Goal: Ask a question

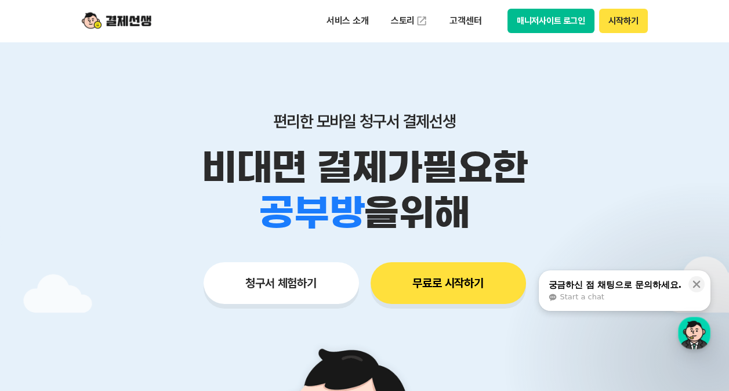
click at [504, 23] on button "매니저사이트 로그인" at bounding box center [551, 21] width 88 height 24
click at [504, 20] on button "매니저사이트 로그인" at bounding box center [551, 21] width 88 height 24
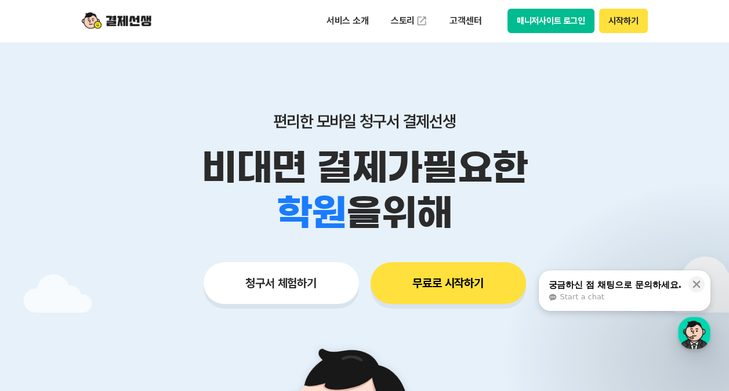
click at [504, 17] on button "매니저사이트 로그인" at bounding box center [551, 21] width 88 height 24
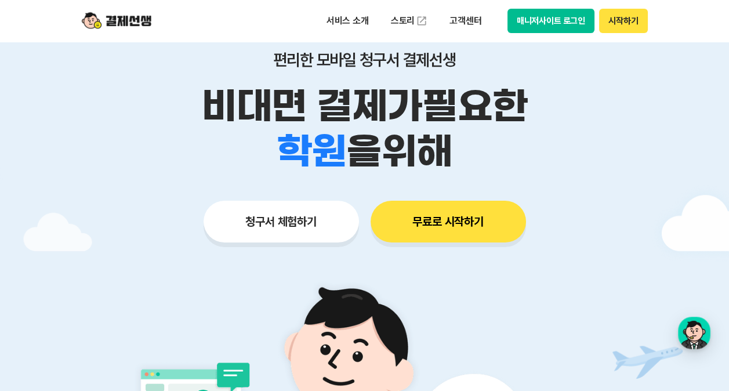
scroll to position [58, 0]
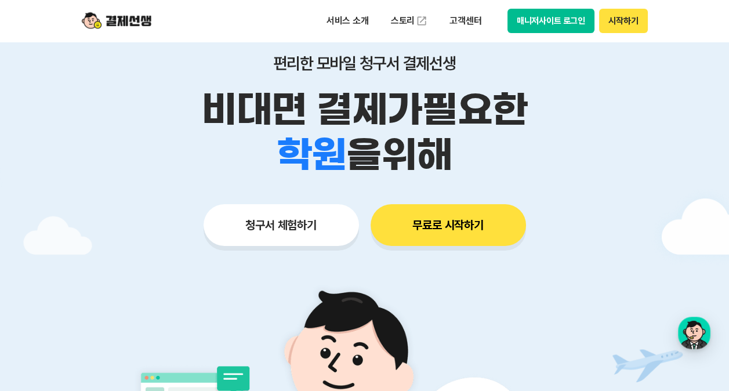
click at [504, 21] on button "매니저사이트 로그인" at bounding box center [551, 21] width 88 height 24
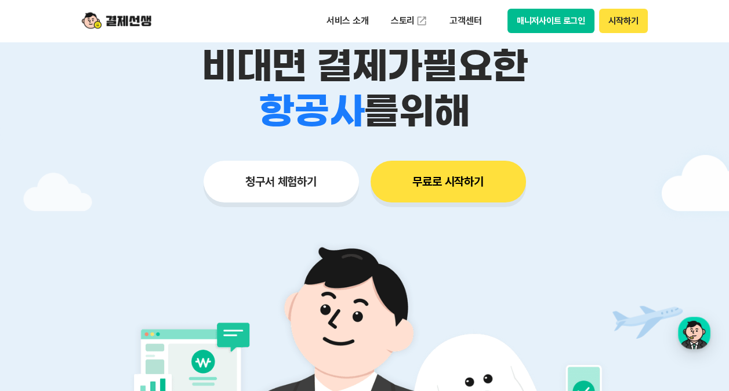
scroll to position [0, 0]
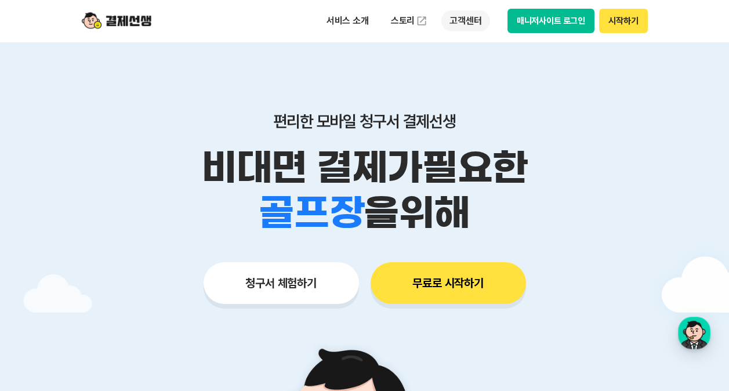
click at [471, 17] on p "고객센터" at bounding box center [465, 20] width 48 height 21
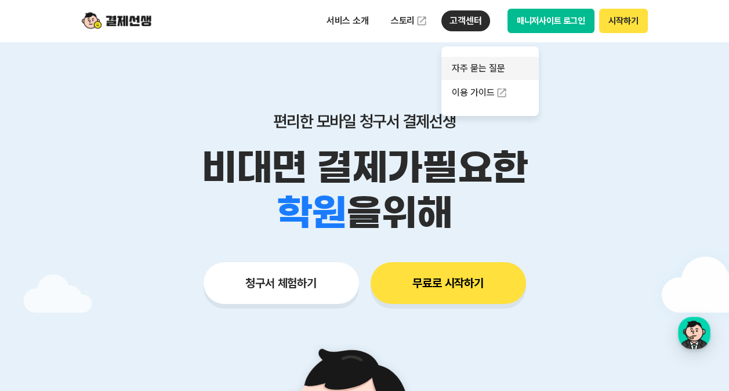
click at [484, 70] on link "자주 묻는 질문" at bounding box center [489, 68] width 97 height 23
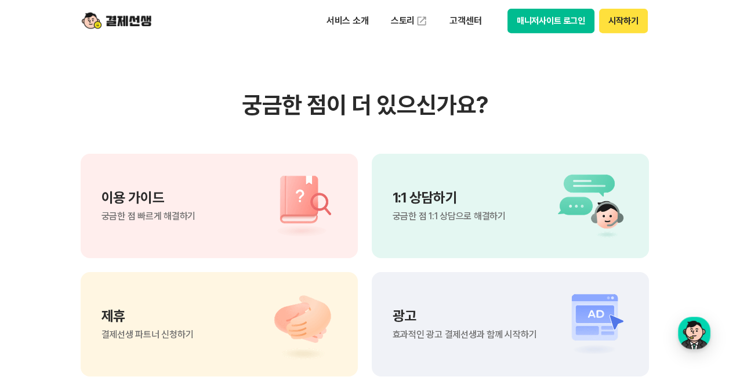
scroll to position [927, 0]
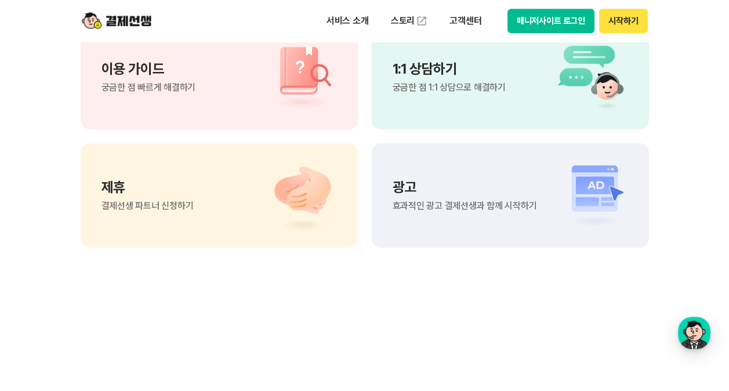
click at [426, 72] on p "1:1 상담하기" at bounding box center [448, 69] width 113 height 14
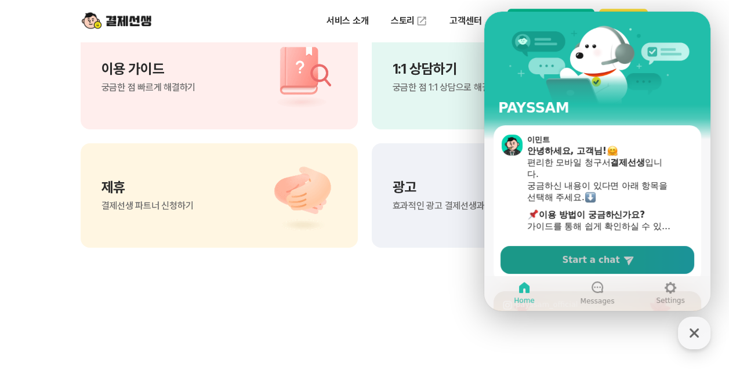
click at [504, 258] on span "Start a chat" at bounding box center [590, 260] width 57 height 12
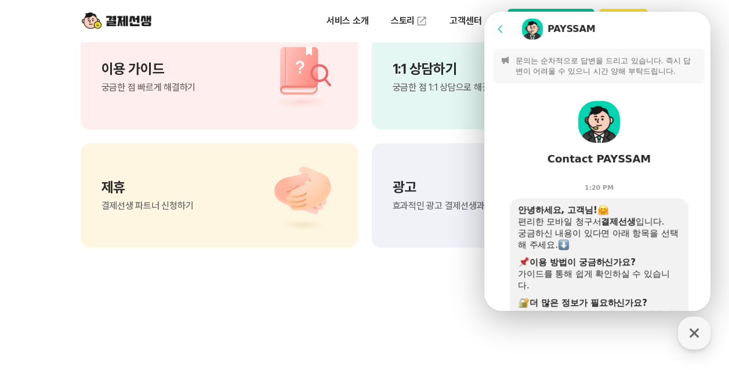
scroll to position [0, 0]
click at [504, 70] on p "문의는 순차적으로 답변을 드리고 있습니다. 즉시 답변이 어려울 수 있으니 시간 양해 부탁드립니다." at bounding box center [606, 67] width 182 height 21
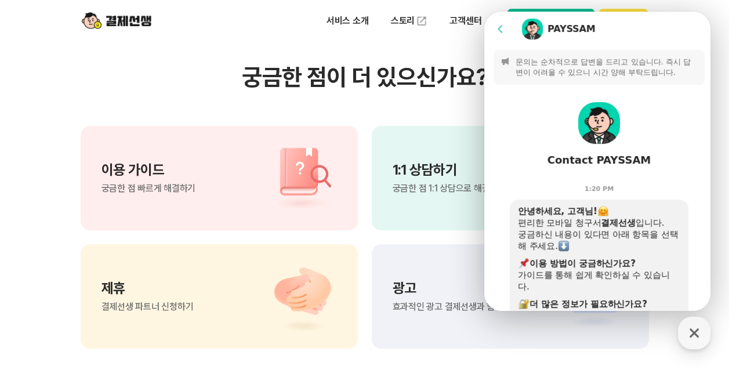
scroll to position [754, 0]
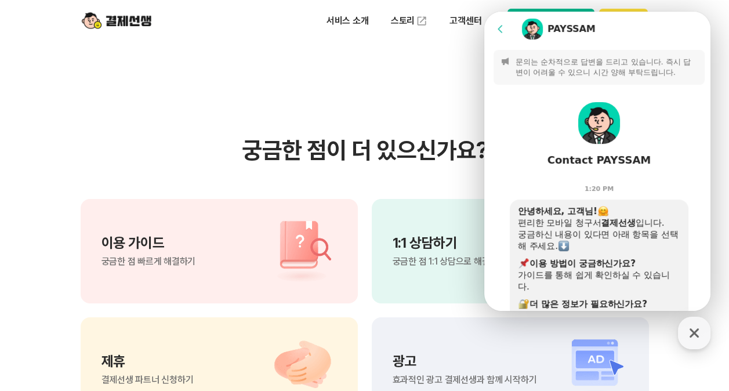
click at [423, 87] on section "궁금한 점이 더 있으신가요? 이용 가이드 궁금한 점 빠르게 해결하기 1:1 상담하기 궁금한 점 1:1 상담으로 해결하기 제휴 결제선생 파트너 …" at bounding box center [364, 279] width 729 height 587
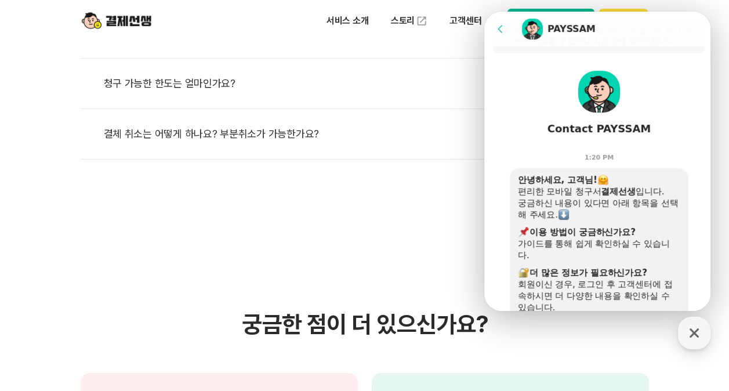
scroll to position [58, 0]
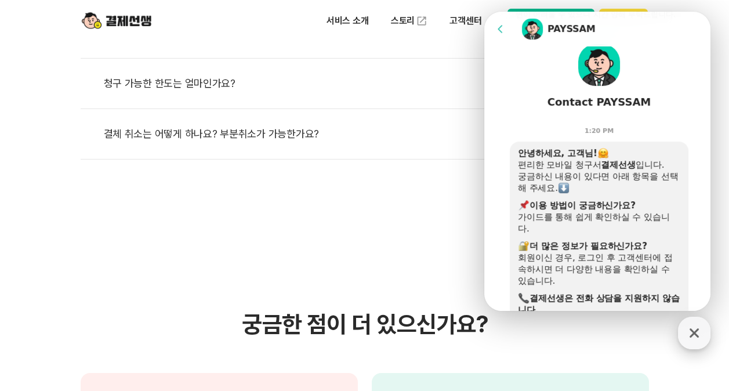
click at [504, 336] on icon "button" at bounding box center [693, 332] width 21 height 21
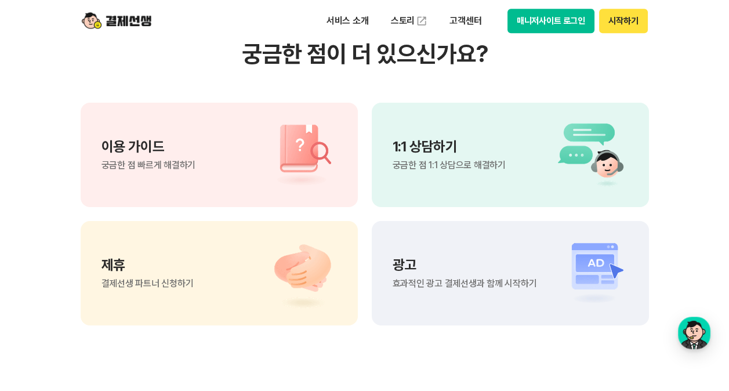
scroll to position [870, 0]
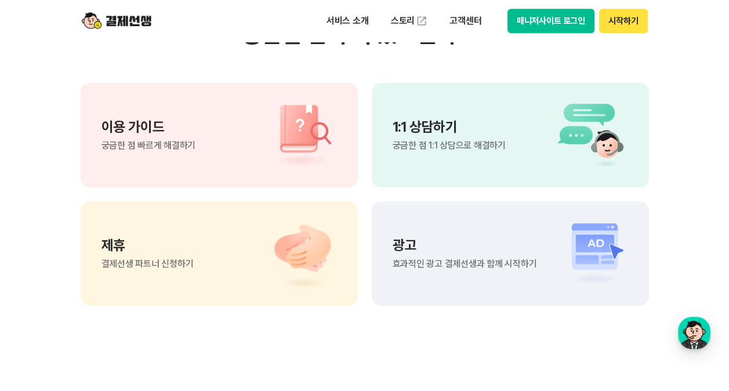
click at [463, 136] on div "1:1 상담하기 궁금한 점 1:1 상담으로 해결하기" at bounding box center [448, 135] width 113 height 30
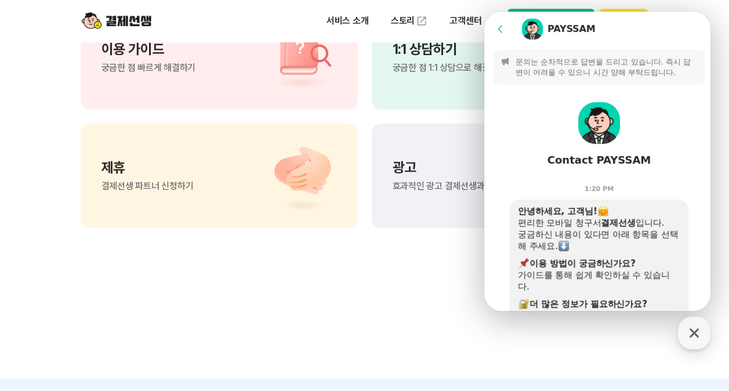
scroll to position [927, 0]
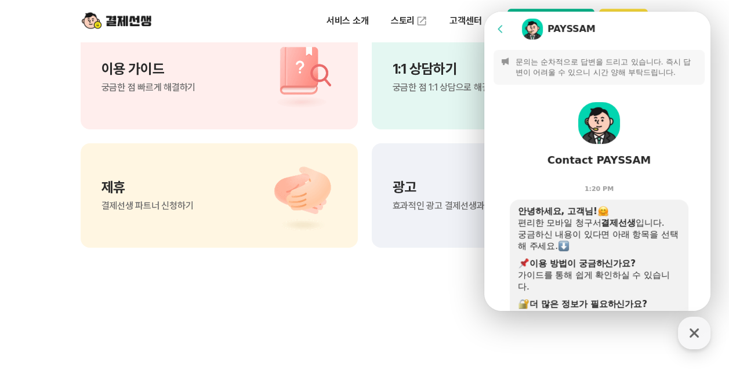
click at [504, 125] on img at bounding box center [599, 123] width 42 height 42
click at [504, 68] on p "문의는 순차적으로 답변을 드리고 있습니다. 즉시 답변이 어려울 수 있으니 시간 양해 부탁드립니다." at bounding box center [606, 67] width 182 height 21
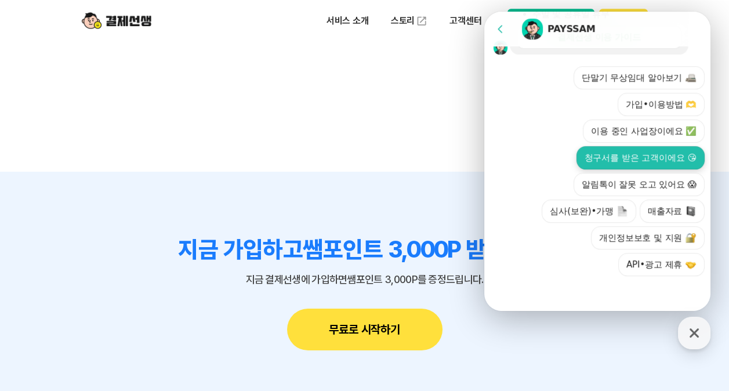
scroll to position [1159, 0]
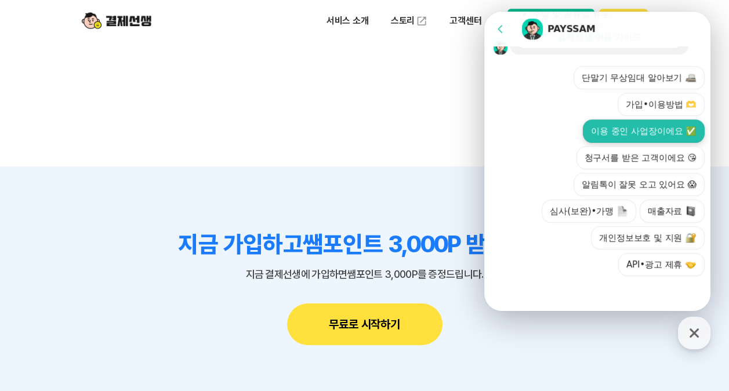
click at [504, 132] on button "이용 중인 사업장이에요 ✅" at bounding box center [644, 130] width 122 height 23
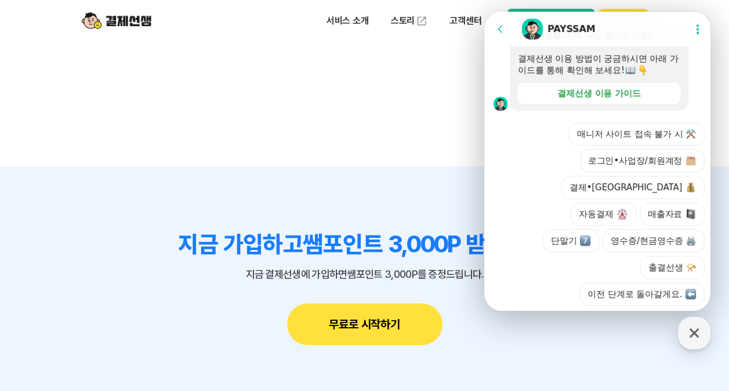
scroll to position [509, 0]
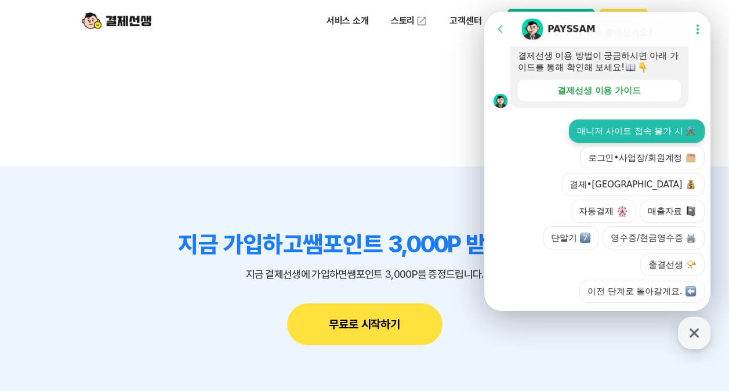
click at [504, 130] on button "매니저 사이트 접속 불가 시 ⚒️" at bounding box center [637, 130] width 136 height 23
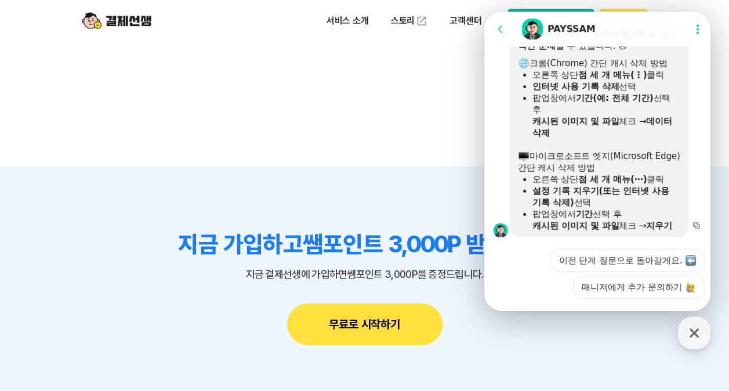
scroll to position [664, 0]
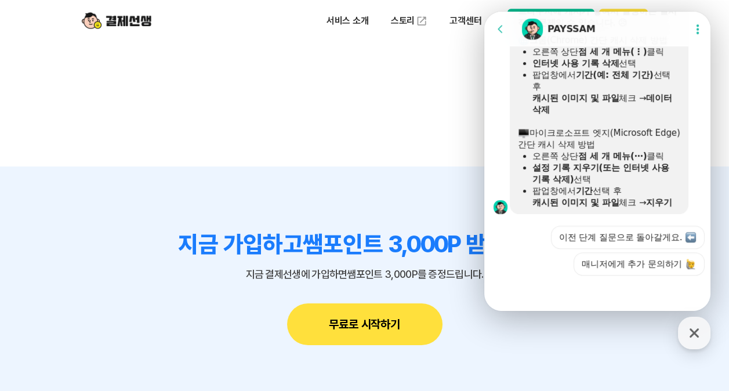
click at [504, 27] on icon at bounding box center [698, 29] width 12 height 12
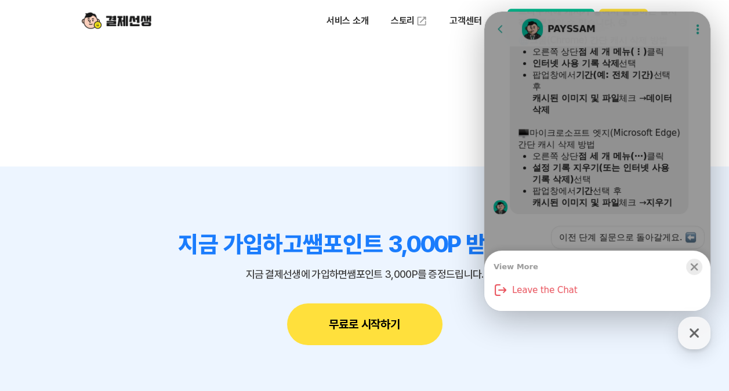
drag, startPoint x: 697, startPoint y: 267, endPoint x: 699, endPoint y: 230, distance: 36.6
click at [504, 265] on div "button" at bounding box center [694, 267] width 16 height 16
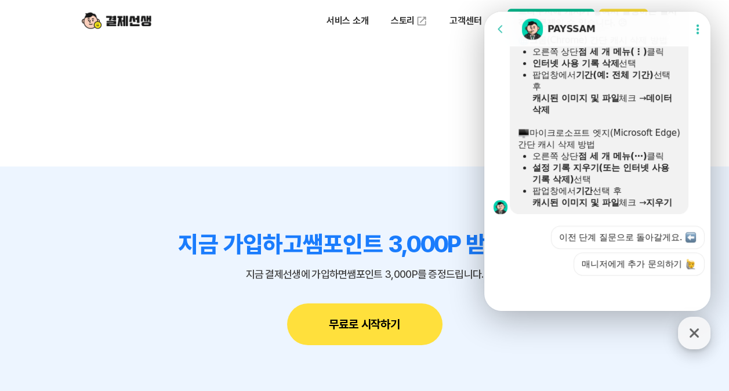
drag, startPoint x: 693, startPoint y: 333, endPoint x: 693, endPoint y: 319, distance: 13.3
click at [504, 330] on icon "button" at bounding box center [693, 332] width 21 height 21
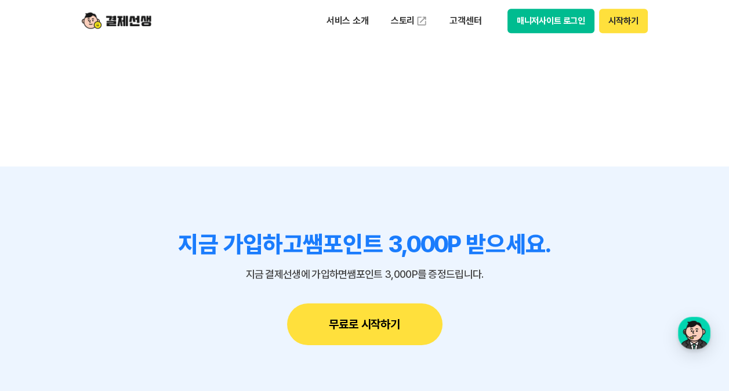
click at [504, 19] on button "매니저사이트 로그인" at bounding box center [551, 21] width 88 height 24
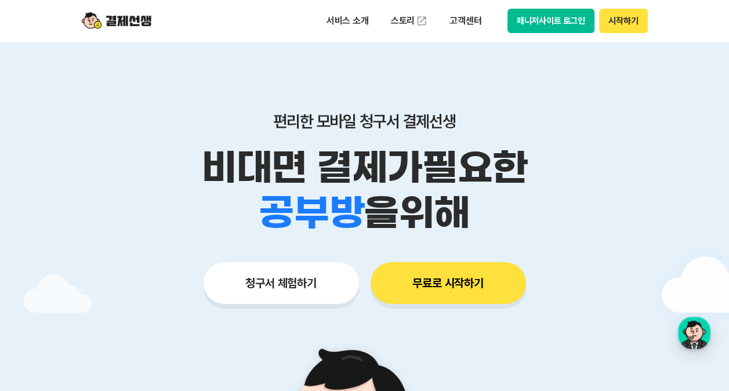
click at [504, 20] on button "매니저사이트 로그인" at bounding box center [551, 21] width 88 height 24
